Goal: Find specific page/section: Find specific page/section

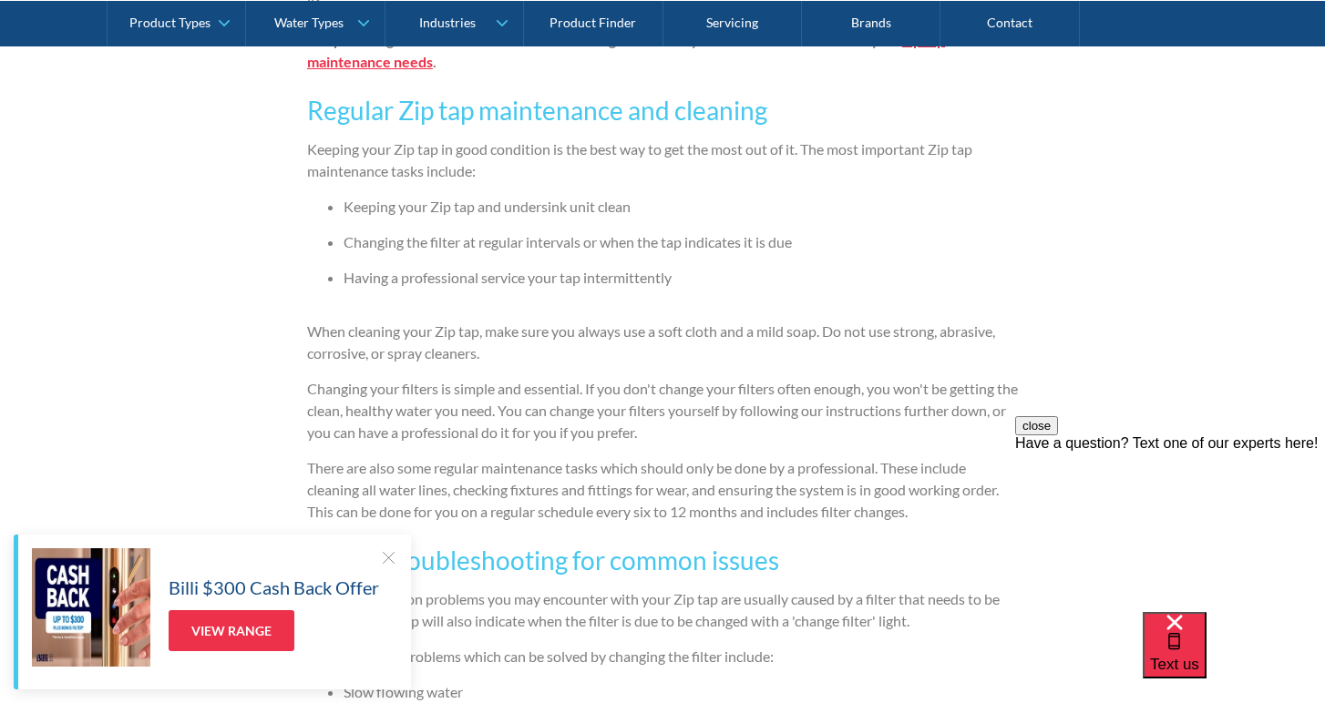
scroll to position [1331, 0]
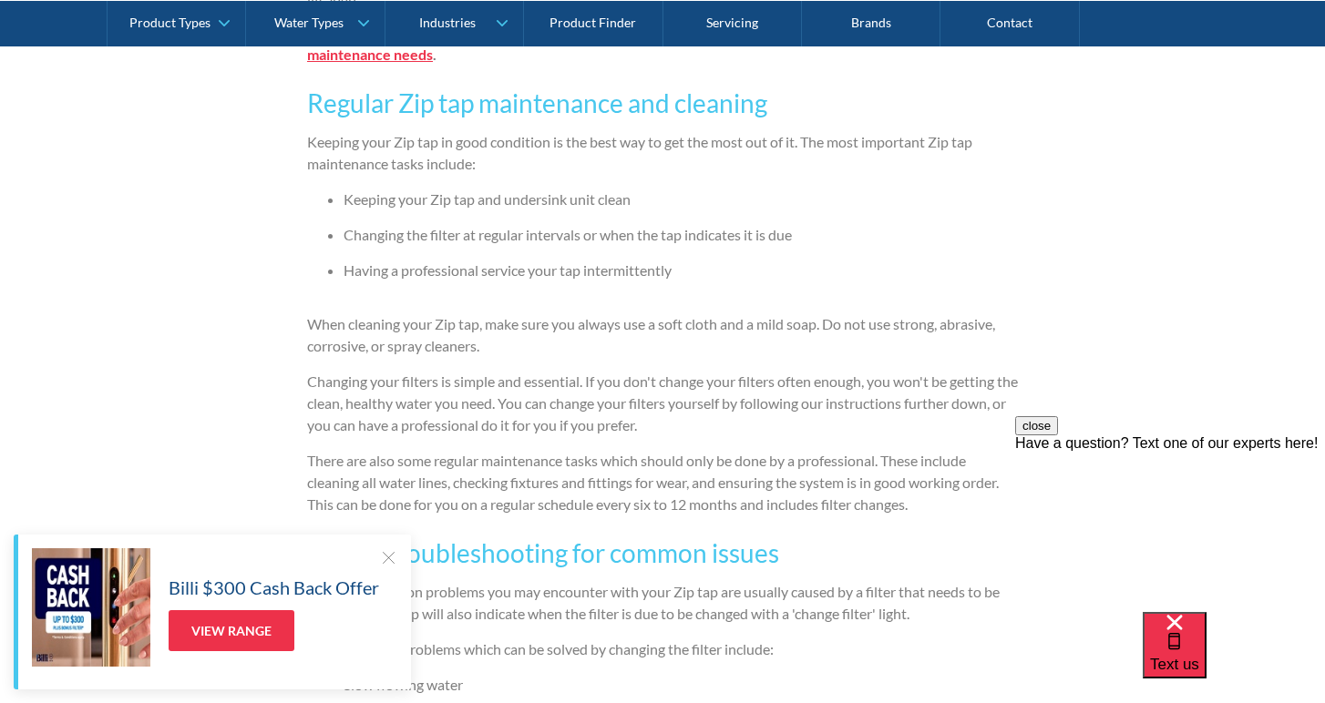
click at [382, 558] on div at bounding box center [388, 557] width 18 height 18
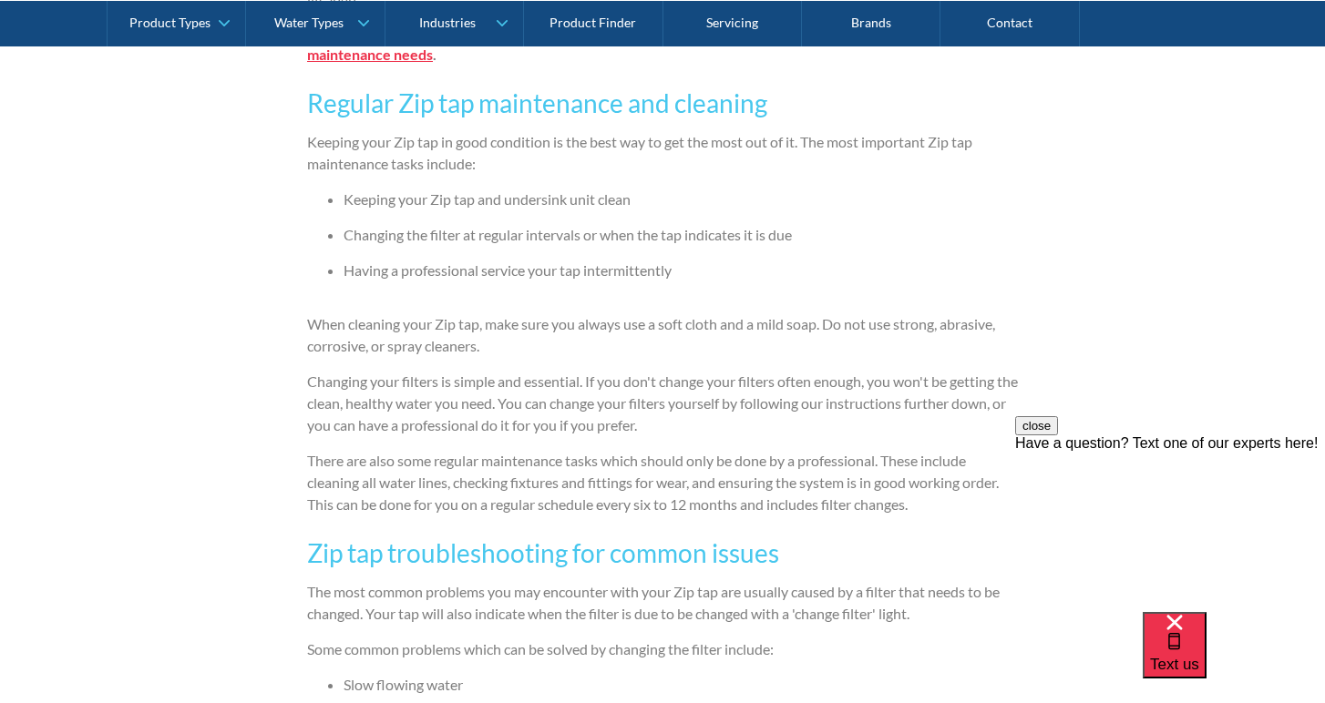
click at [1058, 435] on button "close" at bounding box center [1036, 425] width 43 height 19
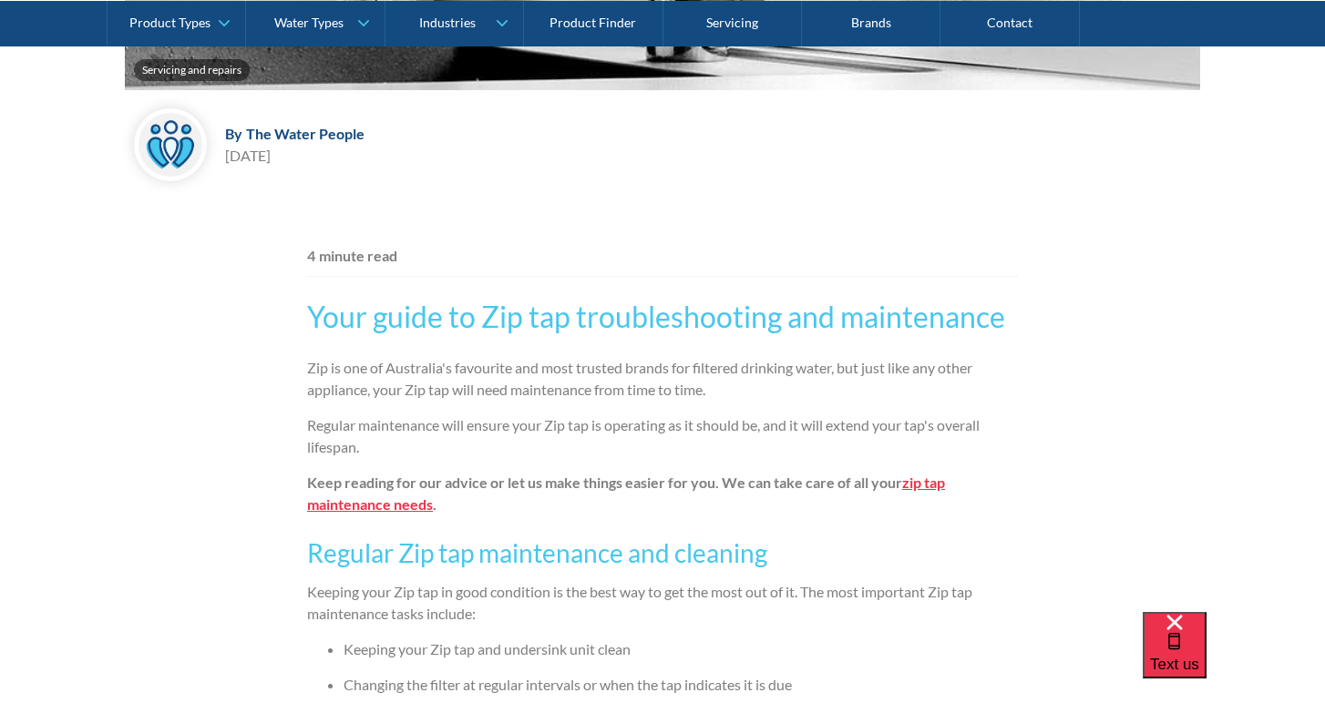
scroll to position [875, 0]
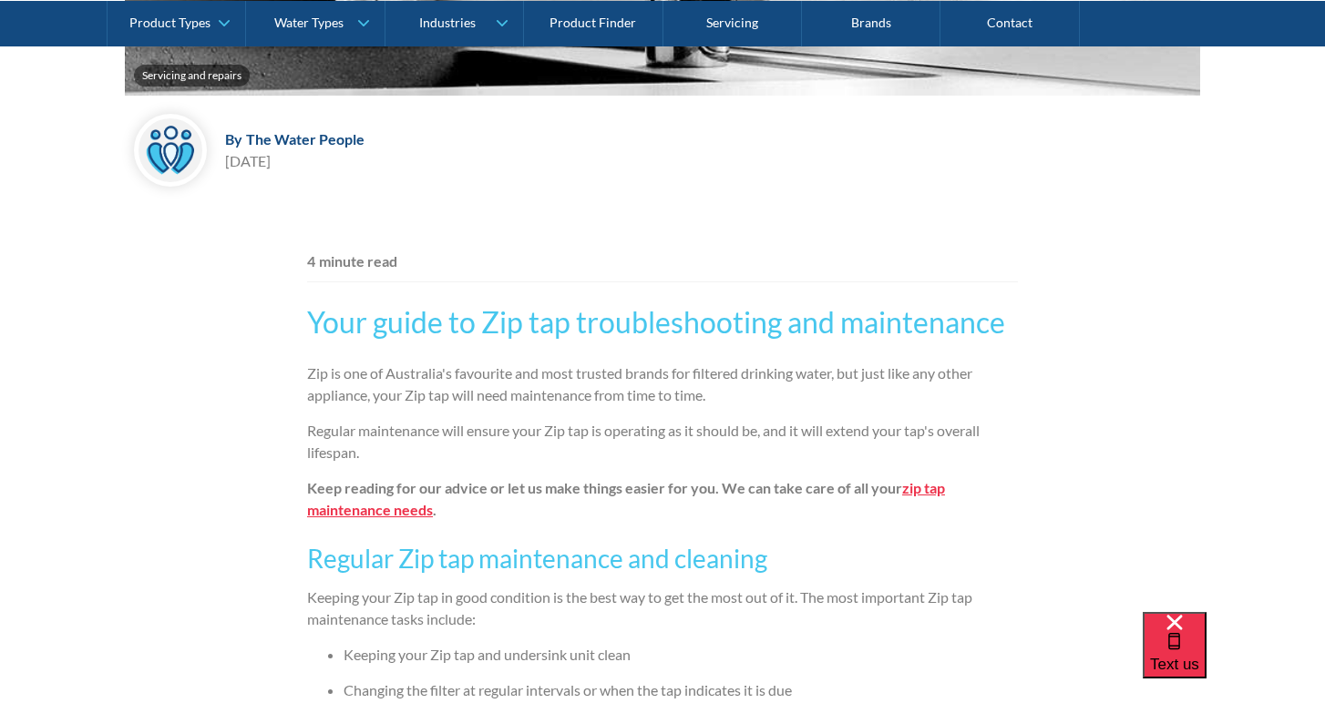
click at [922, 486] on strong "zip tap maintenance needs" at bounding box center [626, 498] width 638 height 39
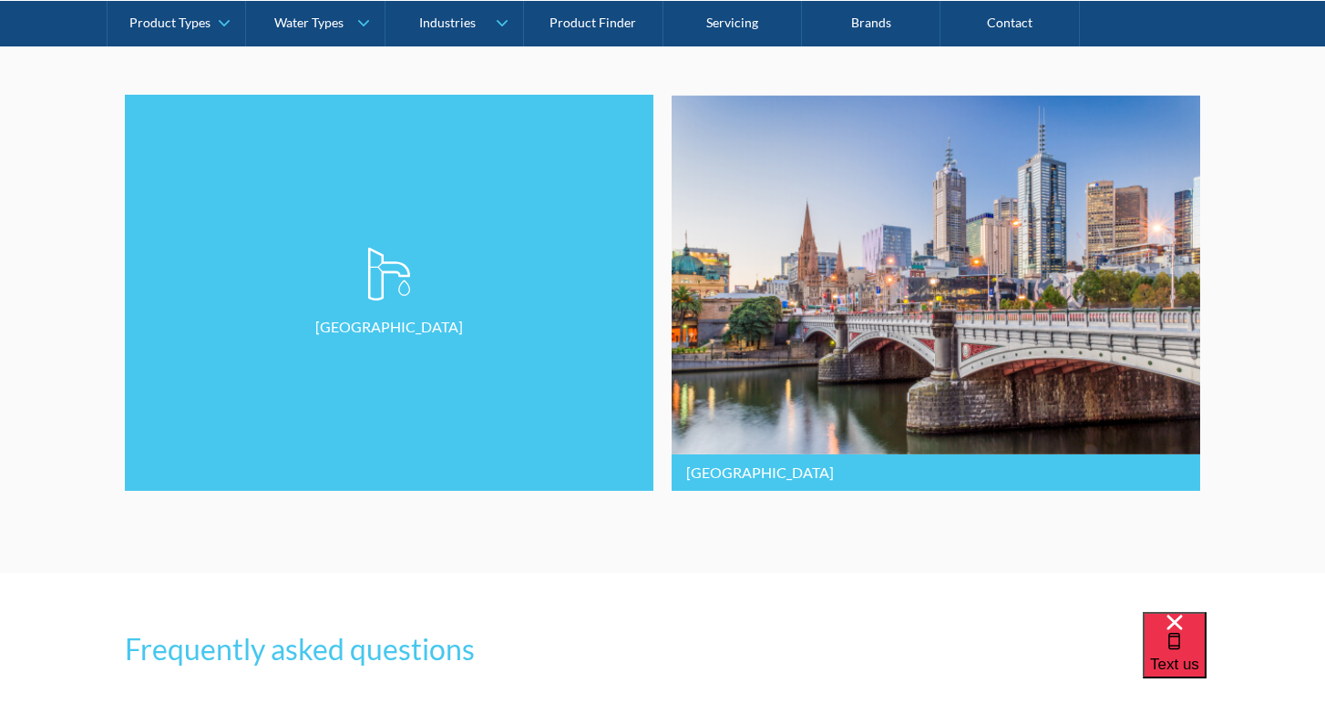
scroll to position [4660, 0]
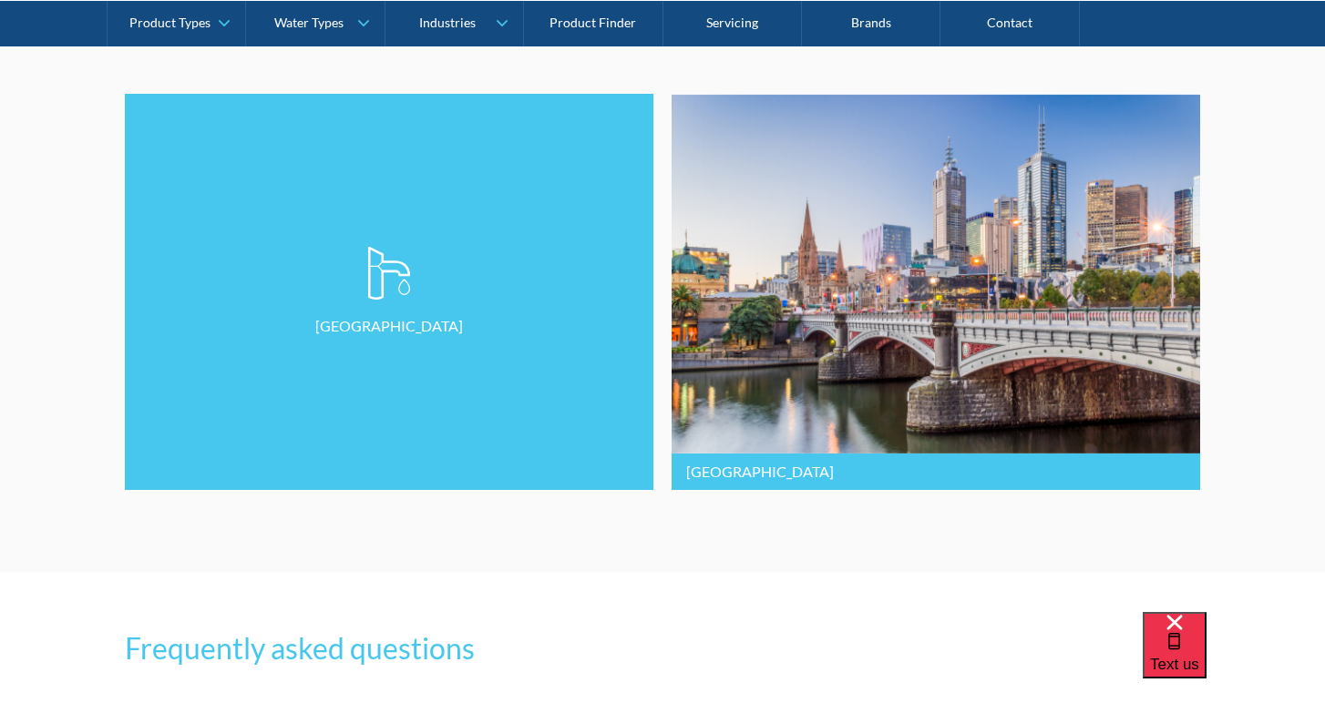
click at [403, 287] on img at bounding box center [389, 273] width 44 height 55
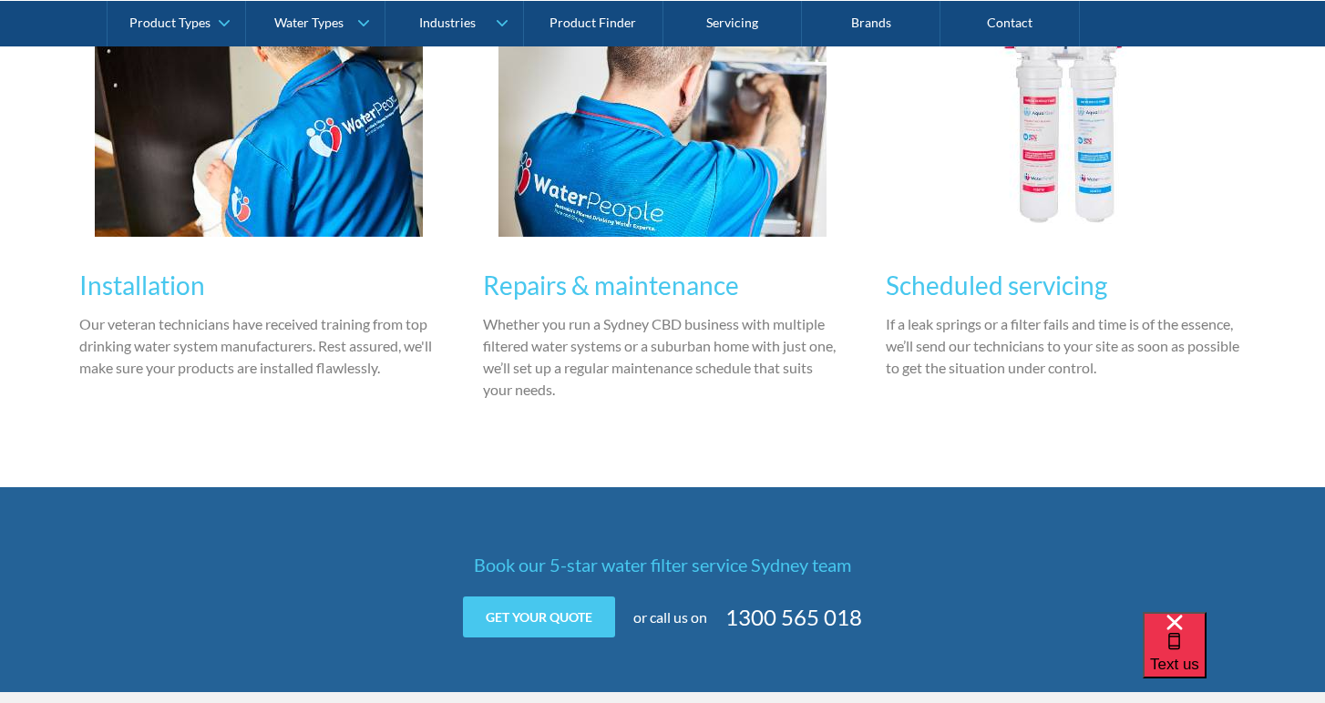
scroll to position [1240, 0]
